Goal: Information Seeking & Learning: Understand process/instructions

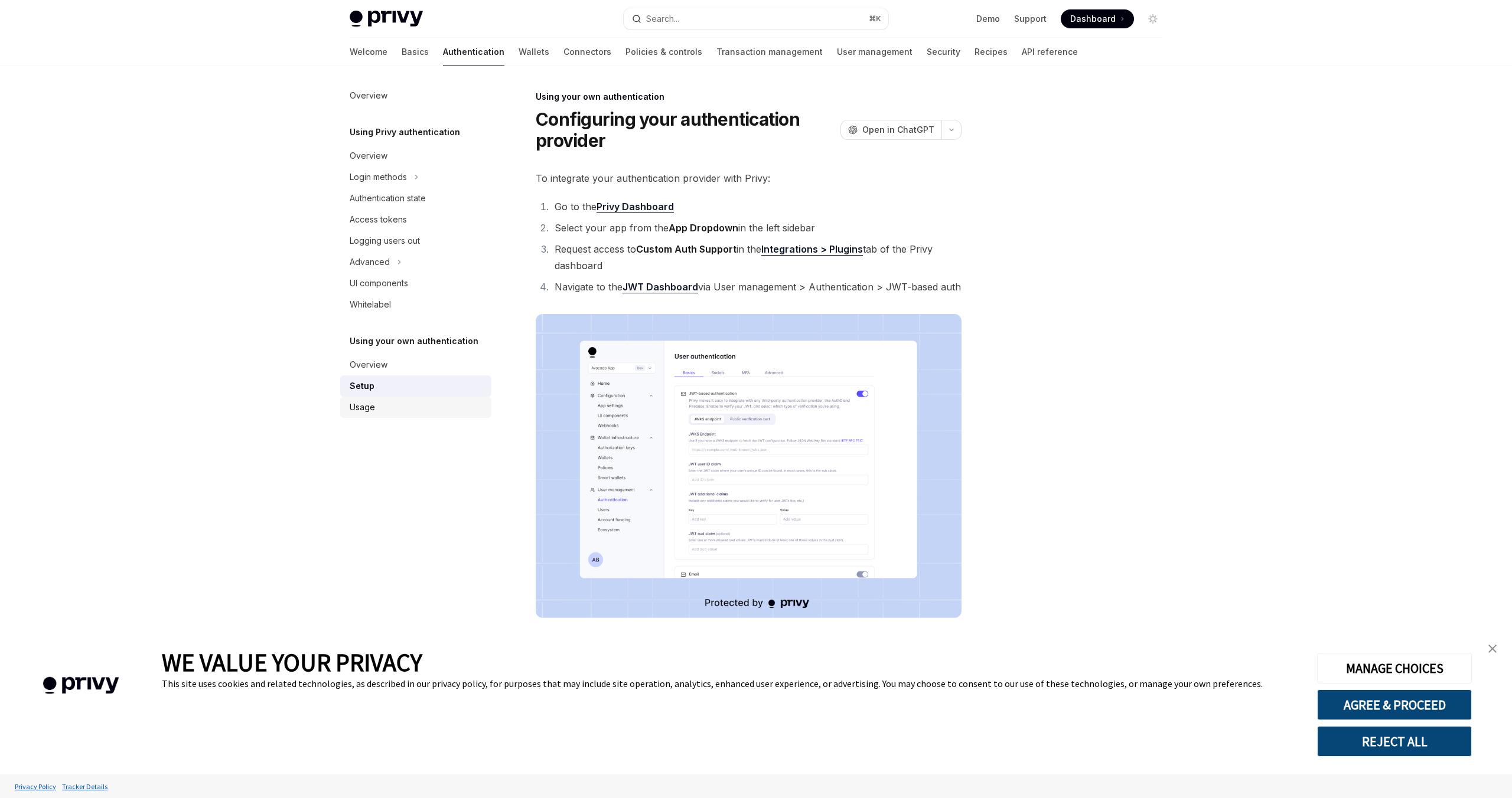
click at [375, 406] on div "Usage" at bounding box center [417, 407] width 135 height 14
type textarea "*"
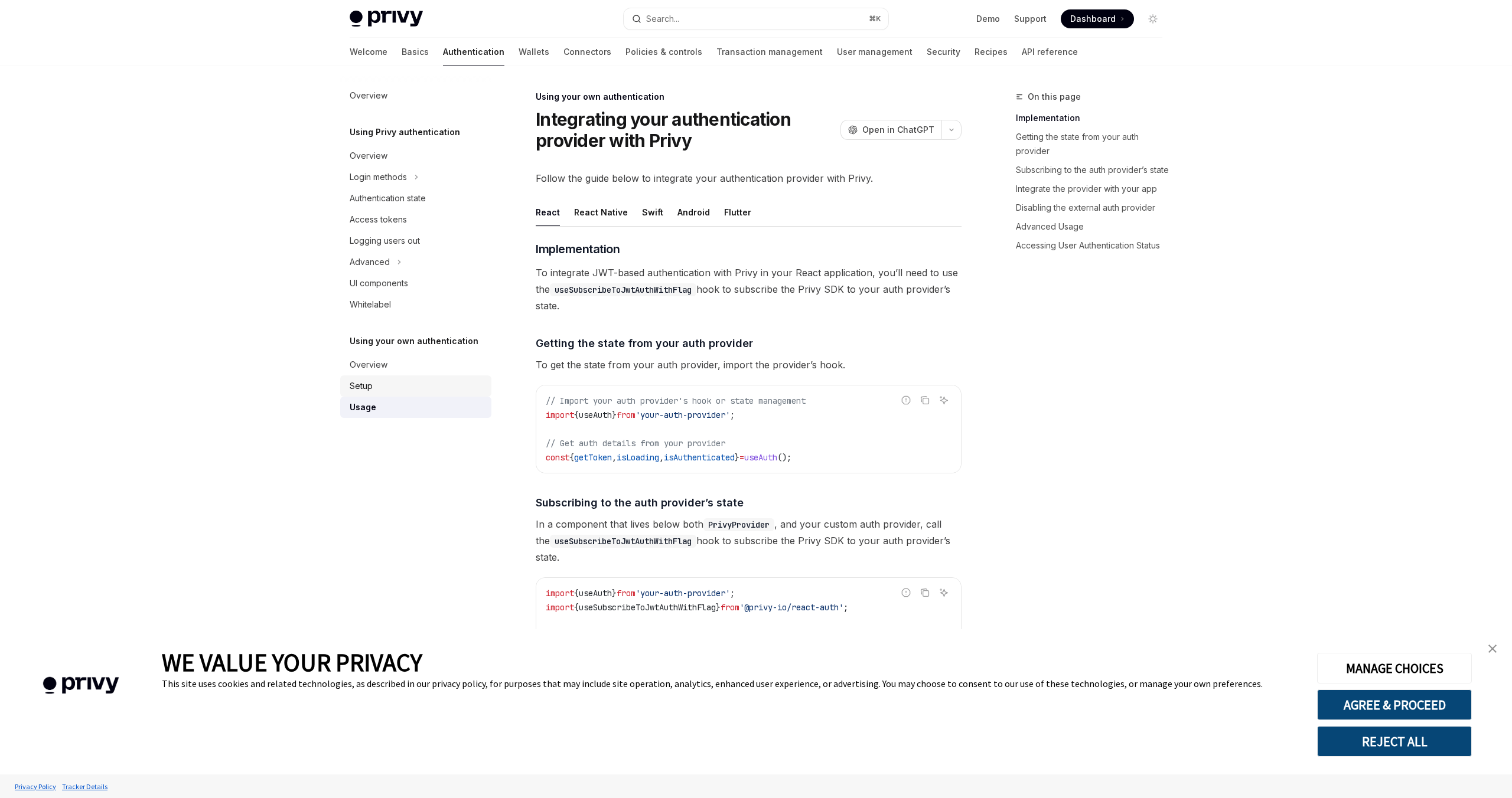
click at [353, 389] on div "Setup" at bounding box center [361, 385] width 23 height 14
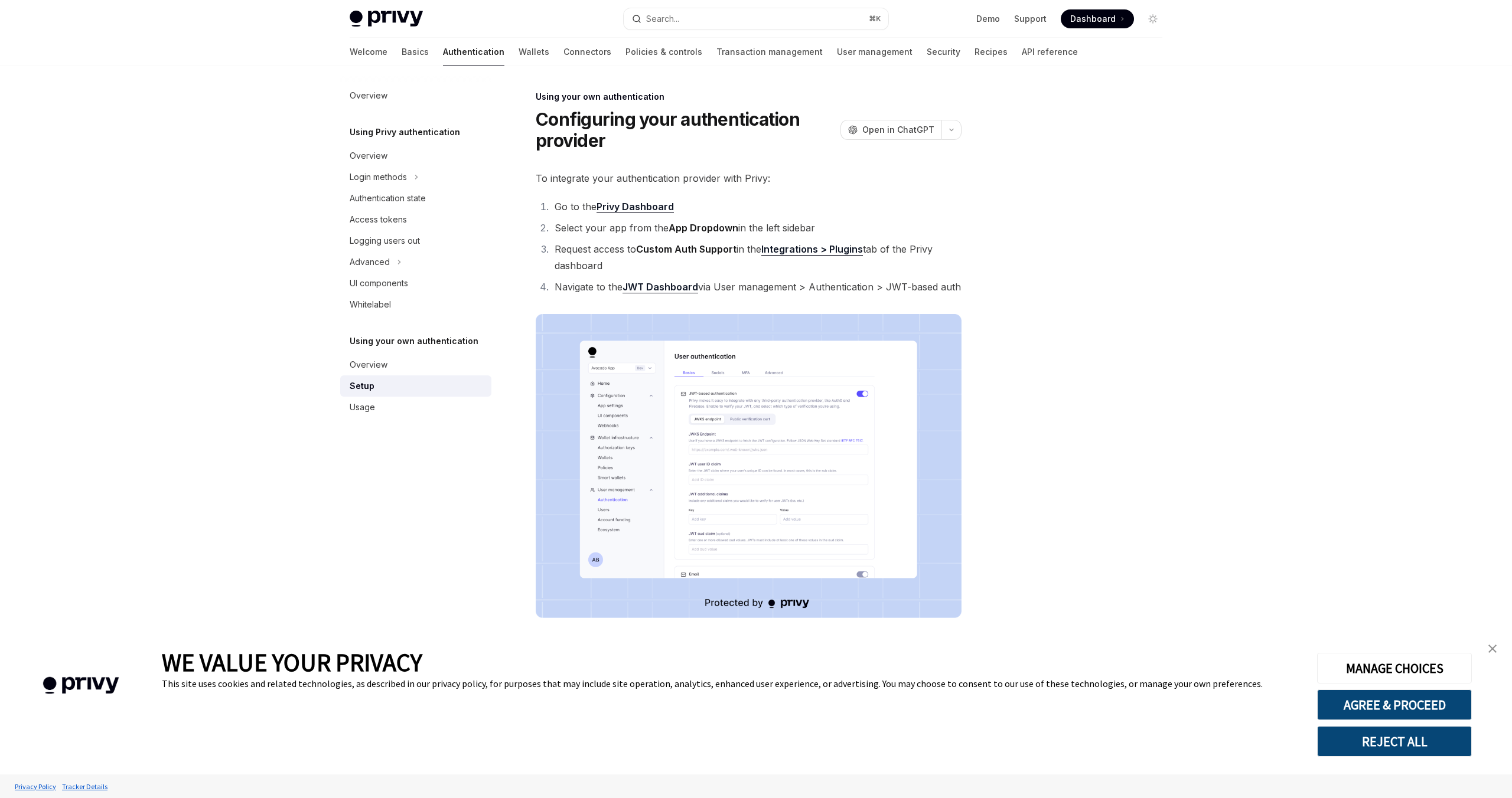
click at [989, 92] on div "**********" at bounding box center [756, 593] width 832 height 1054
click at [1047, 280] on div at bounding box center [1081, 444] width 180 height 709
click at [873, 256] on li "Request access to Custom Auth Support in the Integrations > Plugins tab of the …" at bounding box center [756, 258] width 410 height 33
click at [854, 280] on li "Navigate to the JWT Dashboard via User management > Authentication > JWT-based …" at bounding box center [756, 287] width 410 height 16
click at [798, 207] on li "Go to the Privy Dashboard" at bounding box center [756, 207] width 410 height 16
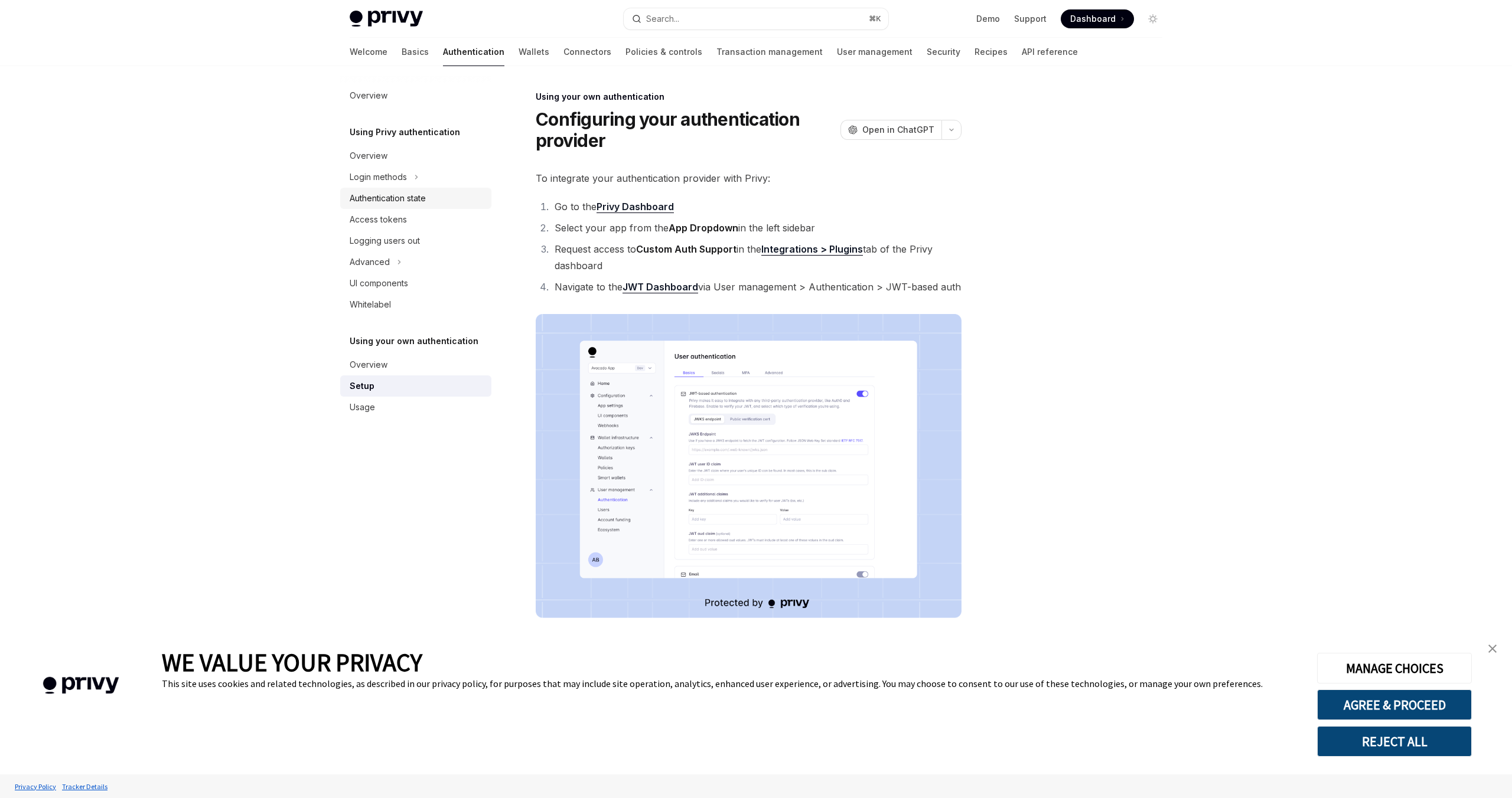
click at [378, 201] on div "Authentication state" at bounding box center [387, 198] width 76 height 14
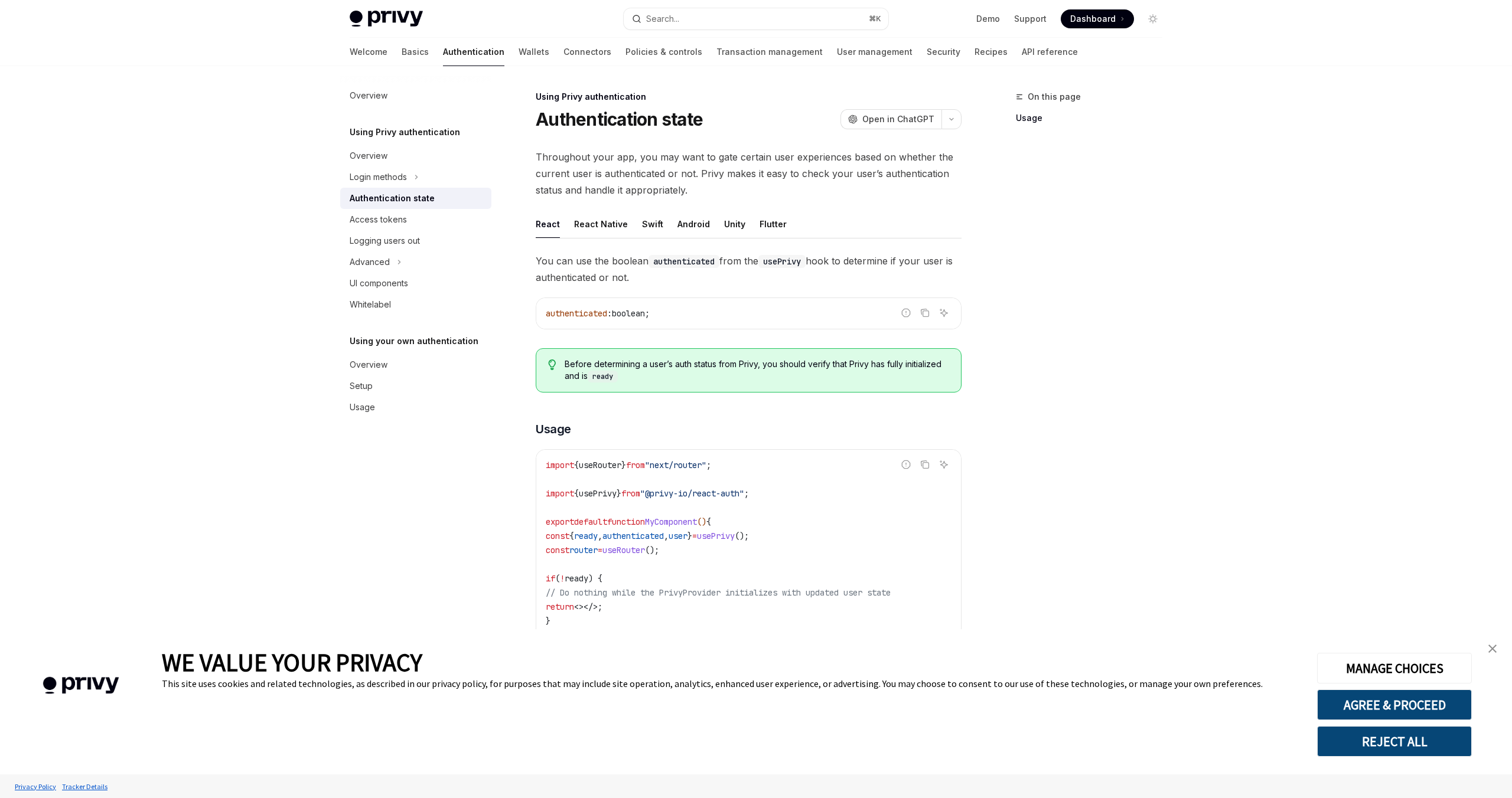
click at [333, 54] on div "Welcome Basics Authentication Wallets Connectors Policies & controls Transactio…" at bounding box center [756, 52] width 870 height 29
click at [402, 50] on link "Basics" at bounding box center [415, 52] width 27 height 29
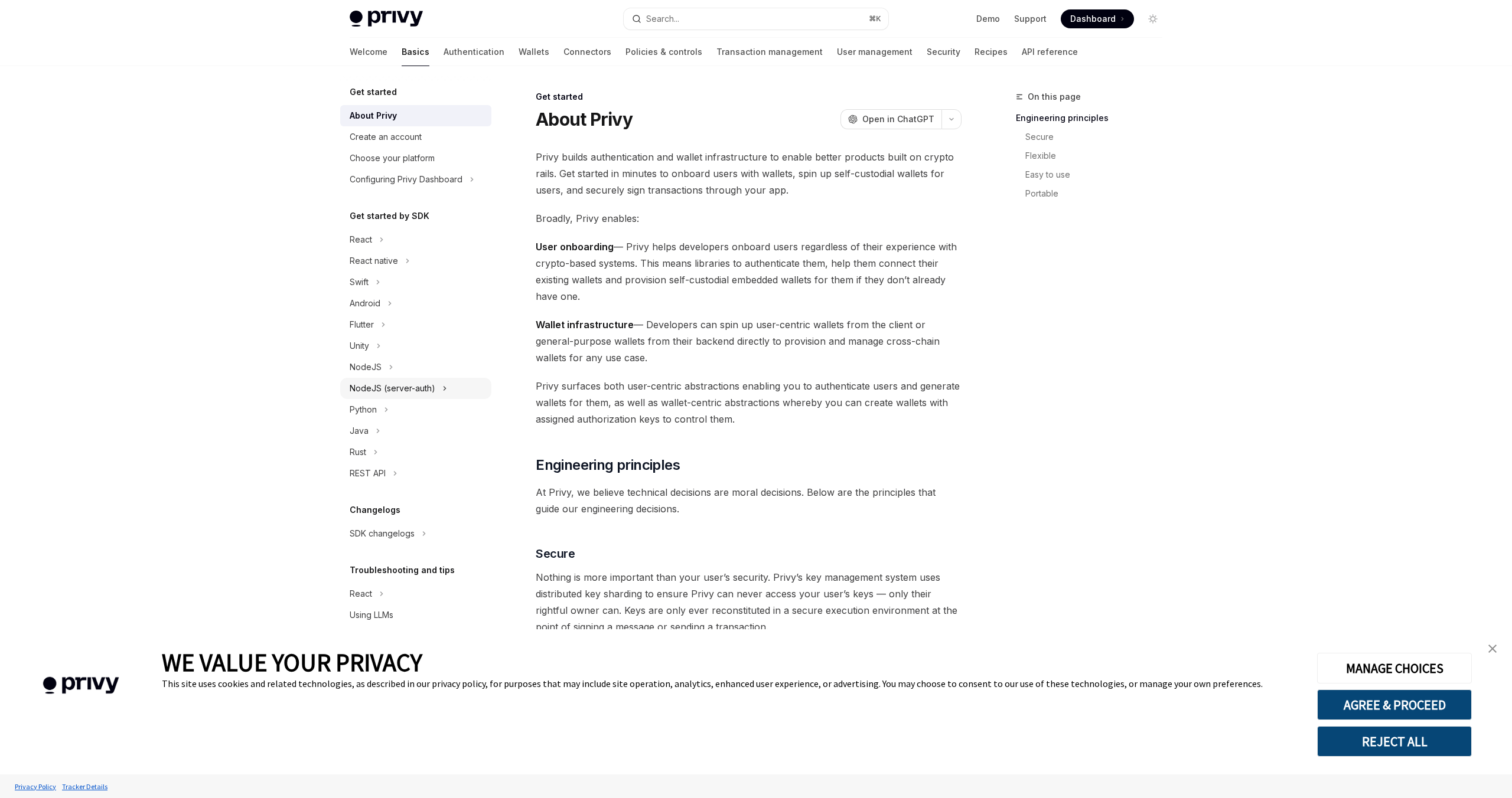
click at [385, 382] on div "NodeJS (server-auth)" at bounding box center [392, 388] width 85 height 14
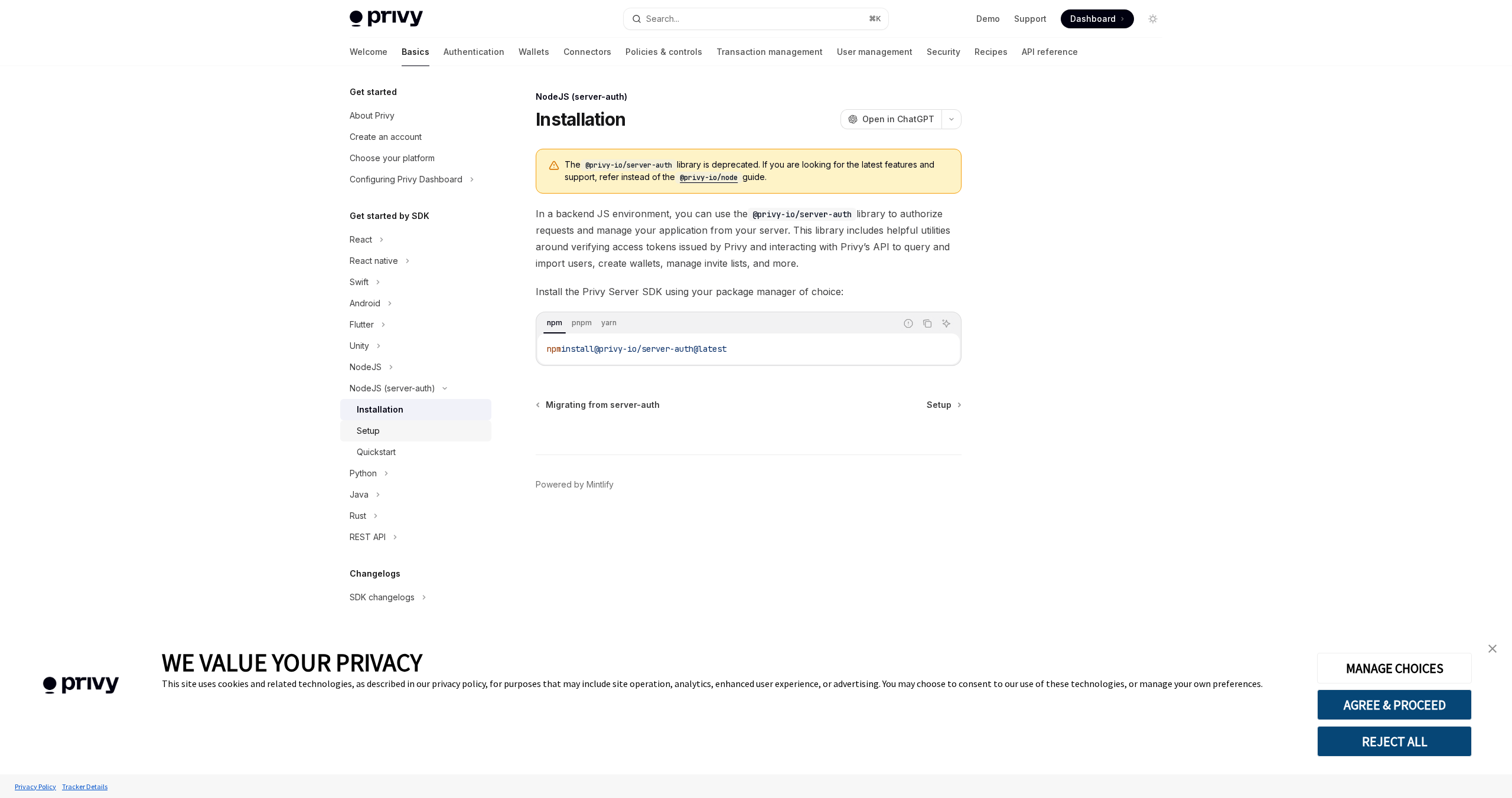
click at [402, 435] on div "Setup" at bounding box center [420, 431] width 127 height 14
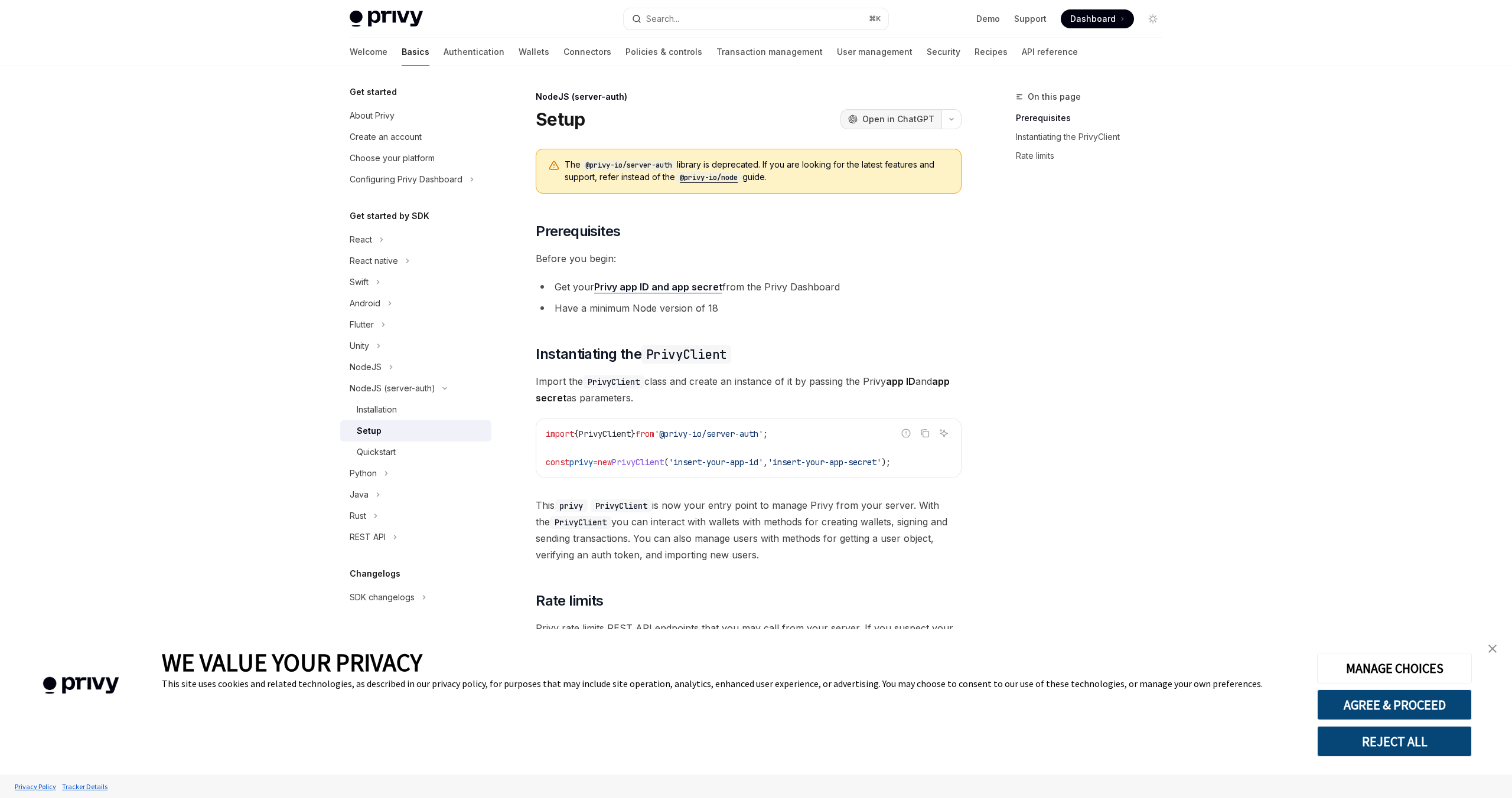
click at [907, 114] on span "Open in ChatGPT" at bounding box center [898, 119] width 72 height 11
drag, startPoint x: 747, startPoint y: 178, endPoint x: 673, endPoint y: 177, distance: 74.0
click at [673, 177] on span "The @privy-io/server-auth library is deprecated. If you are looking for the lat…" at bounding box center [756, 171] width 385 height 25
copy span "@privy-io/node"
click at [948, 307] on li "Have a minimum Node version of 18" at bounding box center [748, 308] width 426 height 16
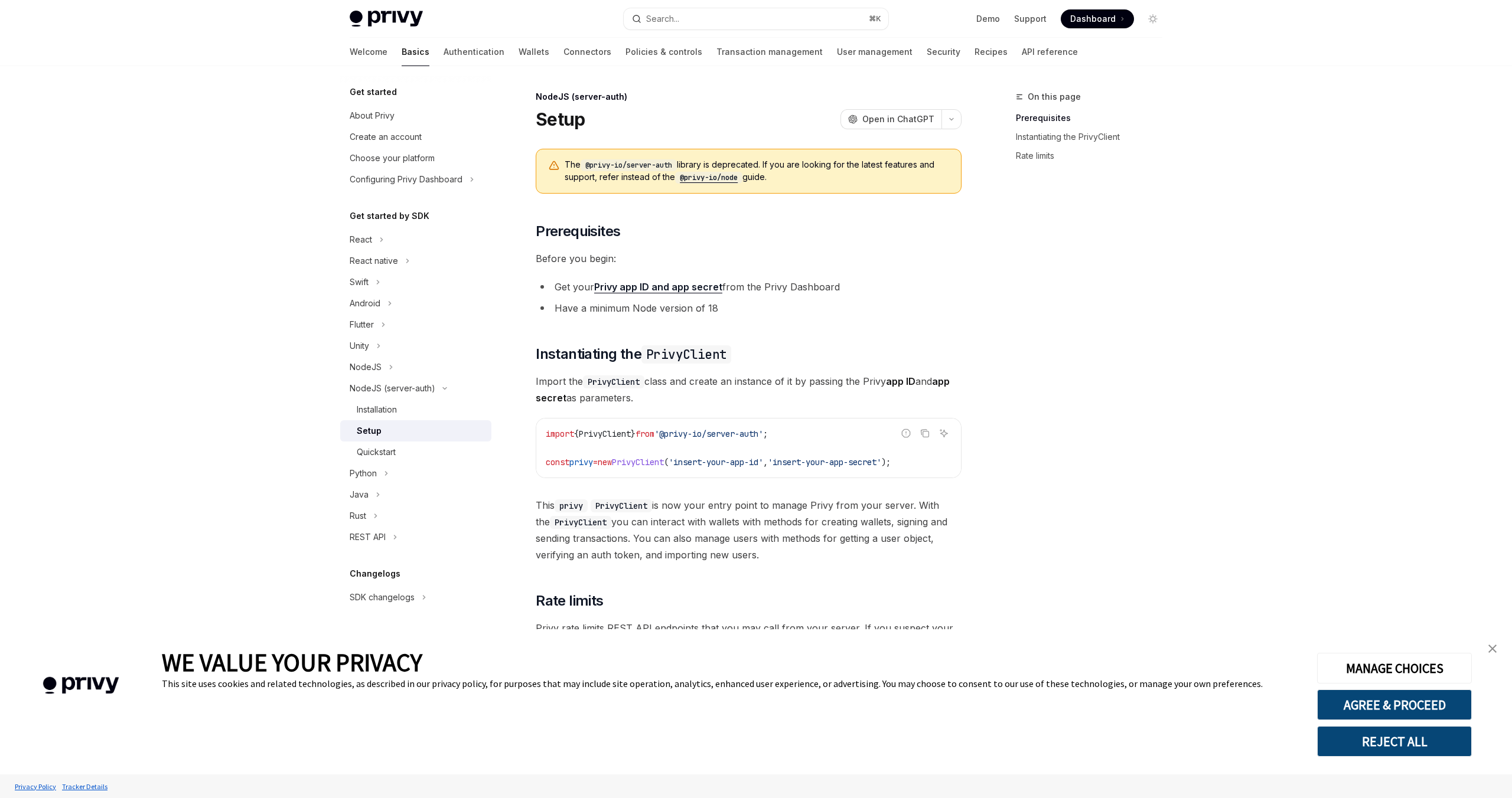
click at [888, 312] on li "Have a minimum Node version of 18" at bounding box center [748, 308] width 426 height 16
click at [661, 101] on div "NodeJS (server-auth)" at bounding box center [748, 97] width 426 height 11
click at [395, 243] on button "React" at bounding box center [416, 239] width 151 height 21
type textarea "*"
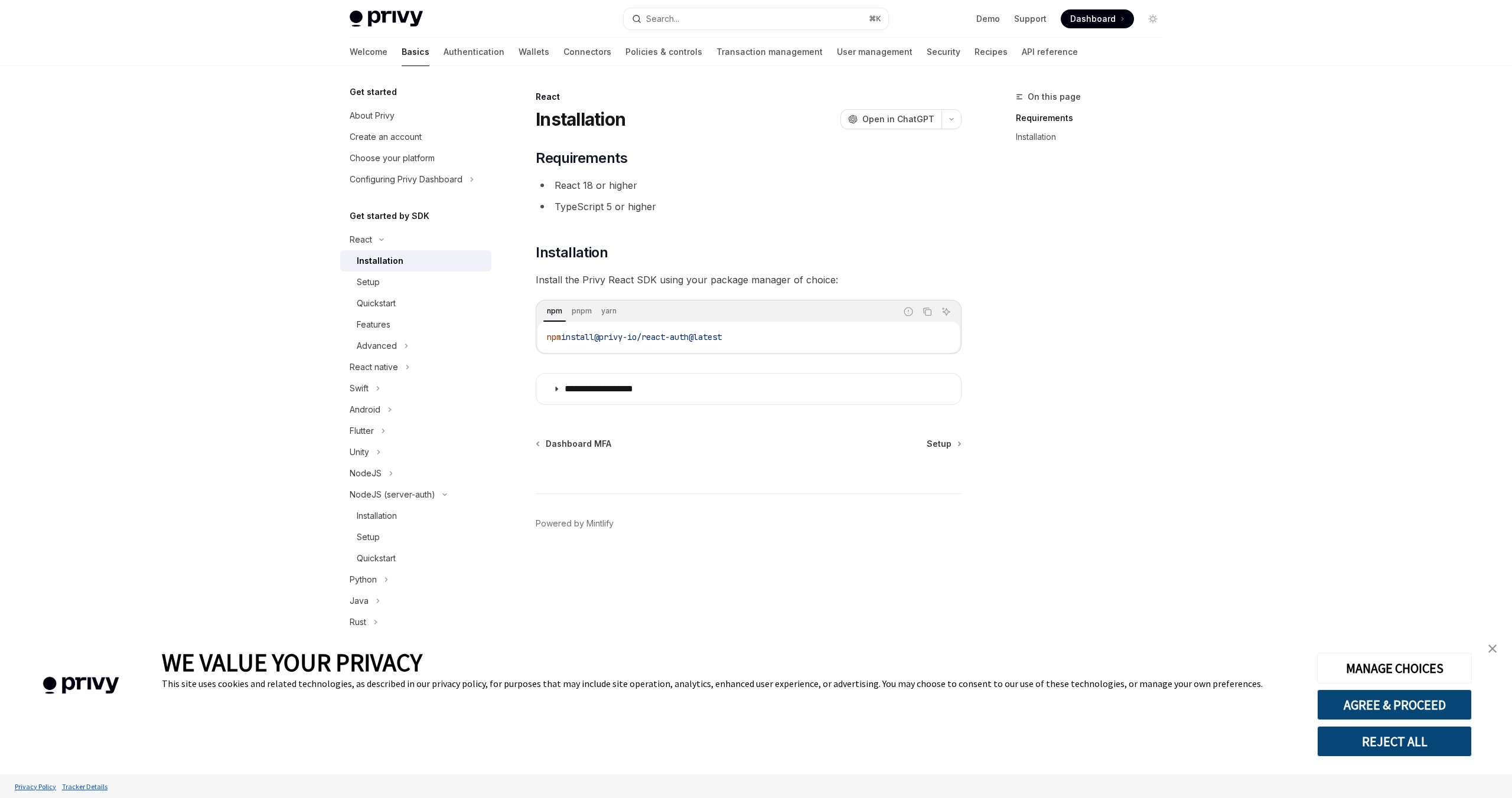
click at [697, 198] on li "TypeScript 5 or higher" at bounding box center [748, 207] width 426 height 16
drag, startPoint x: 747, startPoint y: 336, endPoint x: 605, endPoint y: 335, distance: 142.0
click at [605, 335] on code "npm install @privy-io/react-auth@latest" at bounding box center [749, 336] width 404 height 14
copy span "@privy-io/react-auth@latest"
click at [633, 313] on div "npm pnpm yarn" at bounding box center [716, 312] width 359 height 20
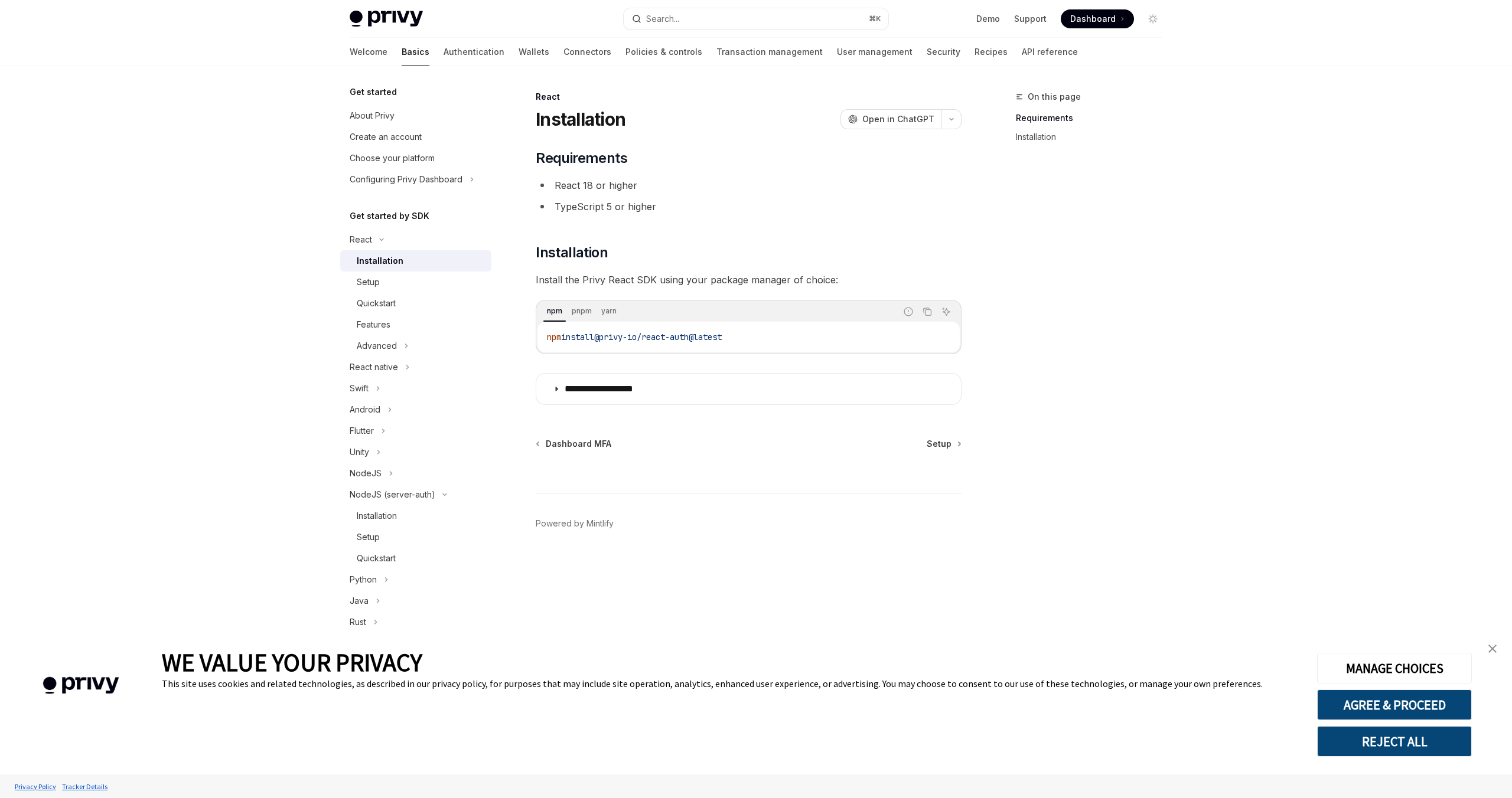
click at [740, 349] on div "npm install @privy-io/react-auth@latest" at bounding box center [748, 336] width 423 height 30
drag, startPoint x: 745, startPoint y: 335, endPoint x: 607, endPoint y: 336, distance: 138.0
click at [607, 336] on code "npm install @privy-io/react-auth@latest" at bounding box center [749, 336] width 404 height 14
copy span "@privy-io/react-auth@latest"
click at [1091, 288] on div "On this page Requirements Installation" at bounding box center [1081, 444] width 180 height 709
